Goal: Use online tool/utility: Utilize a website feature to perform a specific function

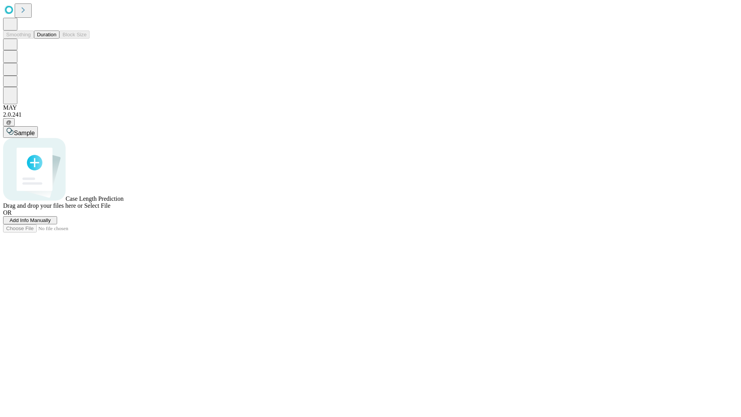
click at [110, 209] on span "Select File" at bounding box center [97, 205] width 26 height 7
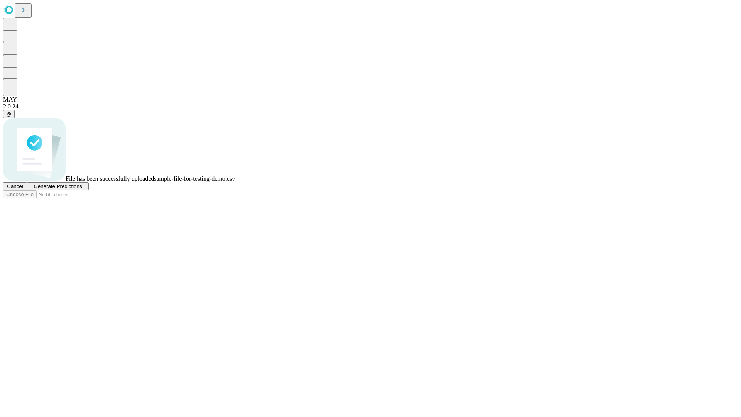
click at [82, 189] on span "Generate Predictions" at bounding box center [58, 186] width 48 height 6
